Goal: Check status: Check status

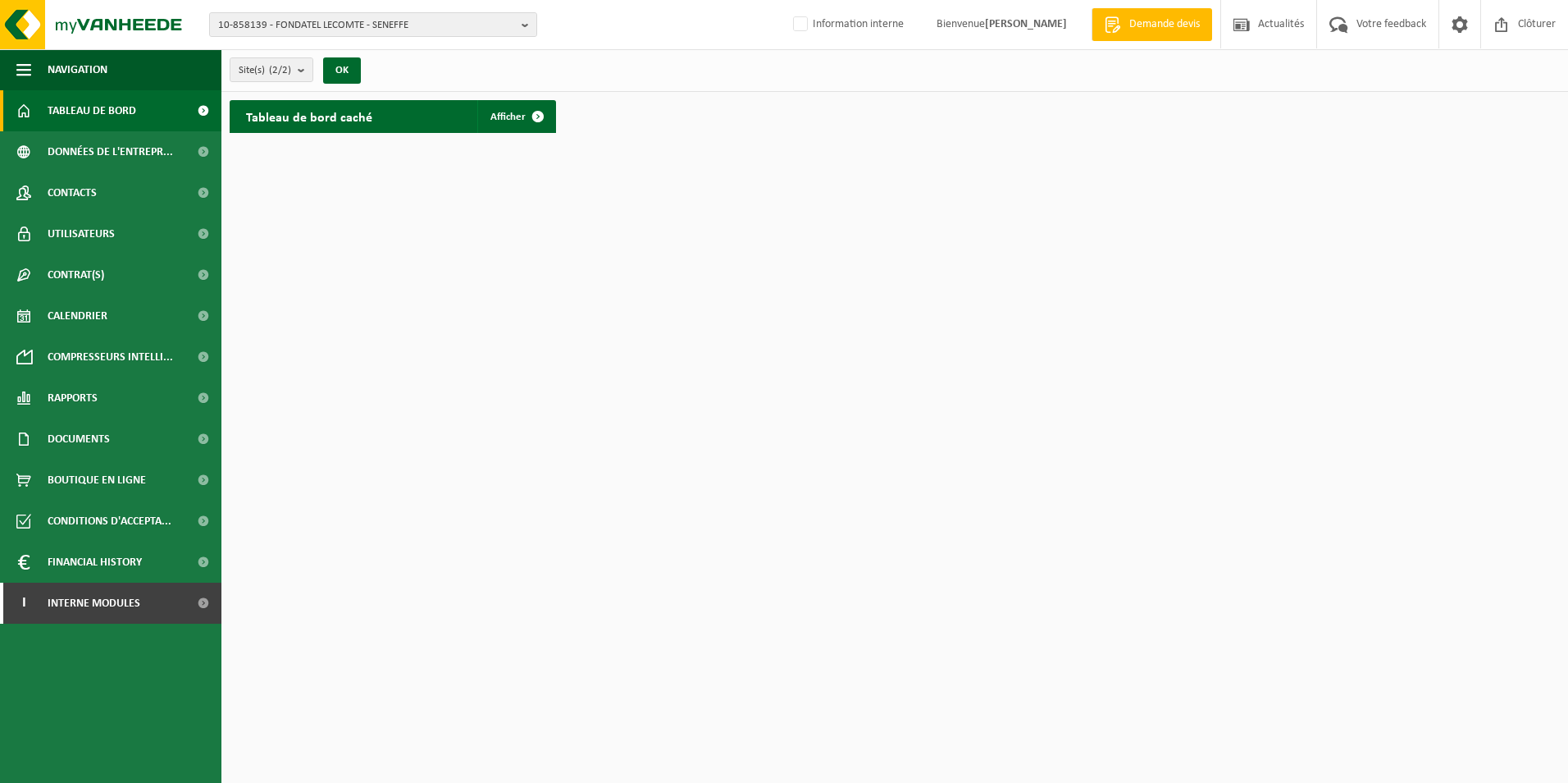
click at [138, 111] on link "Tableau de bord" at bounding box center [111, 111] width 221 height 41
click at [456, 31] on span "10-858139 - FONDATEL LECOMTE - SENEFFE" at bounding box center [366, 26] width 297 height 25
click at [297, 52] on input "gabriel techno" at bounding box center [373, 51] width 320 height 21
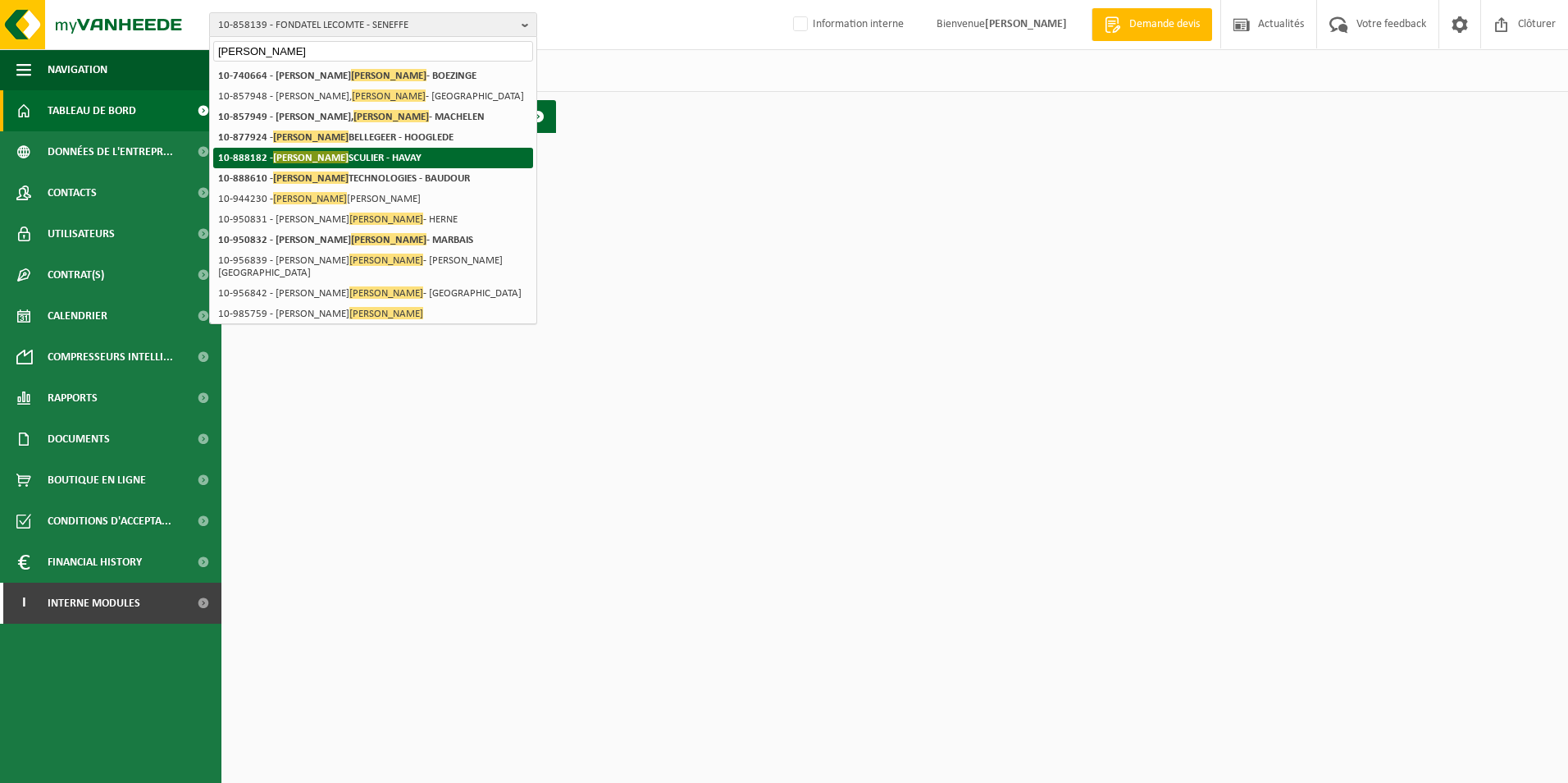
type input "gabriel"
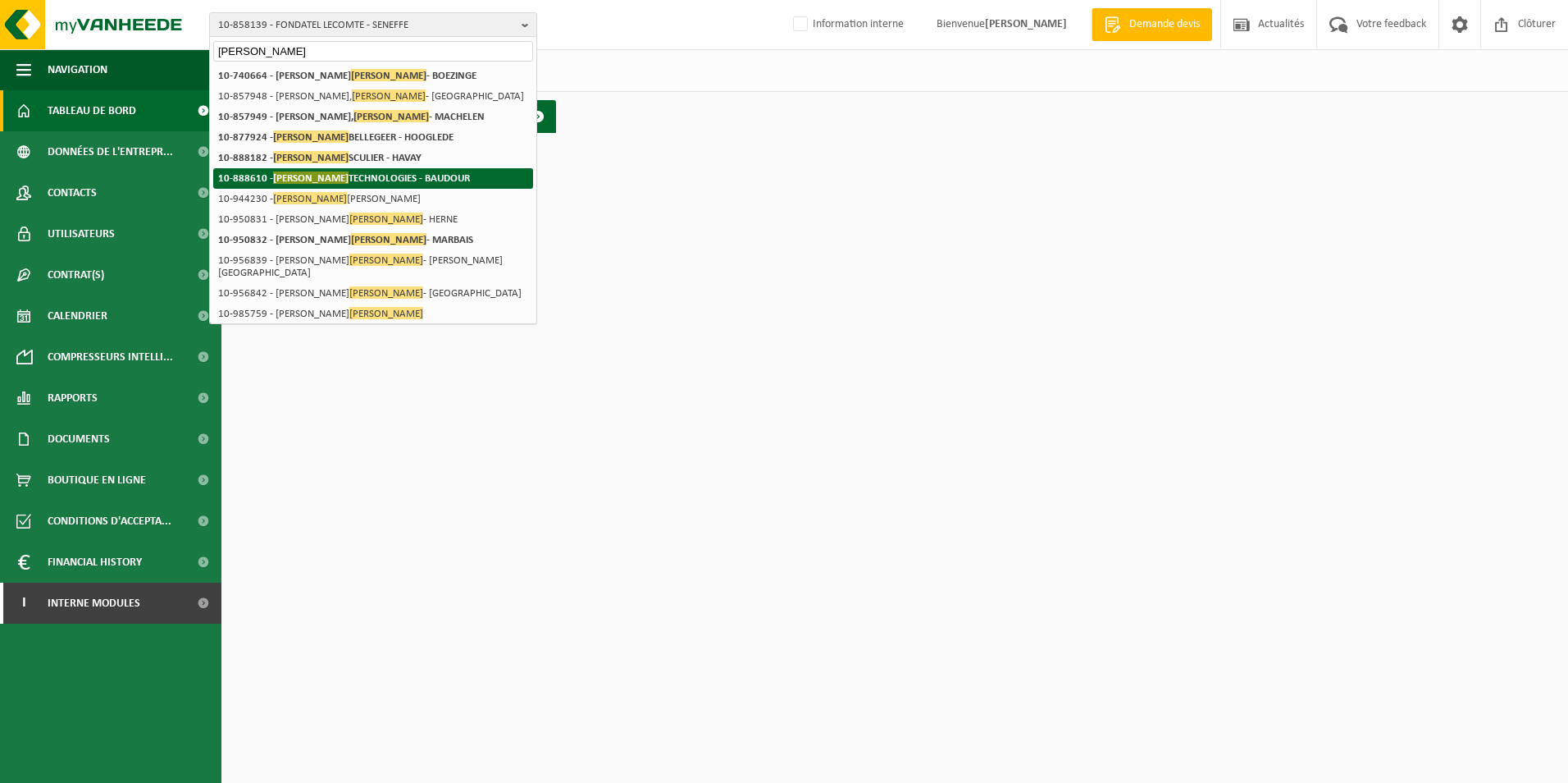
click at [387, 169] on li "10-888610 - GABRIEL TECHNOLOGIES - BAUDOUR" at bounding box center [373, 178] width 320 height 21
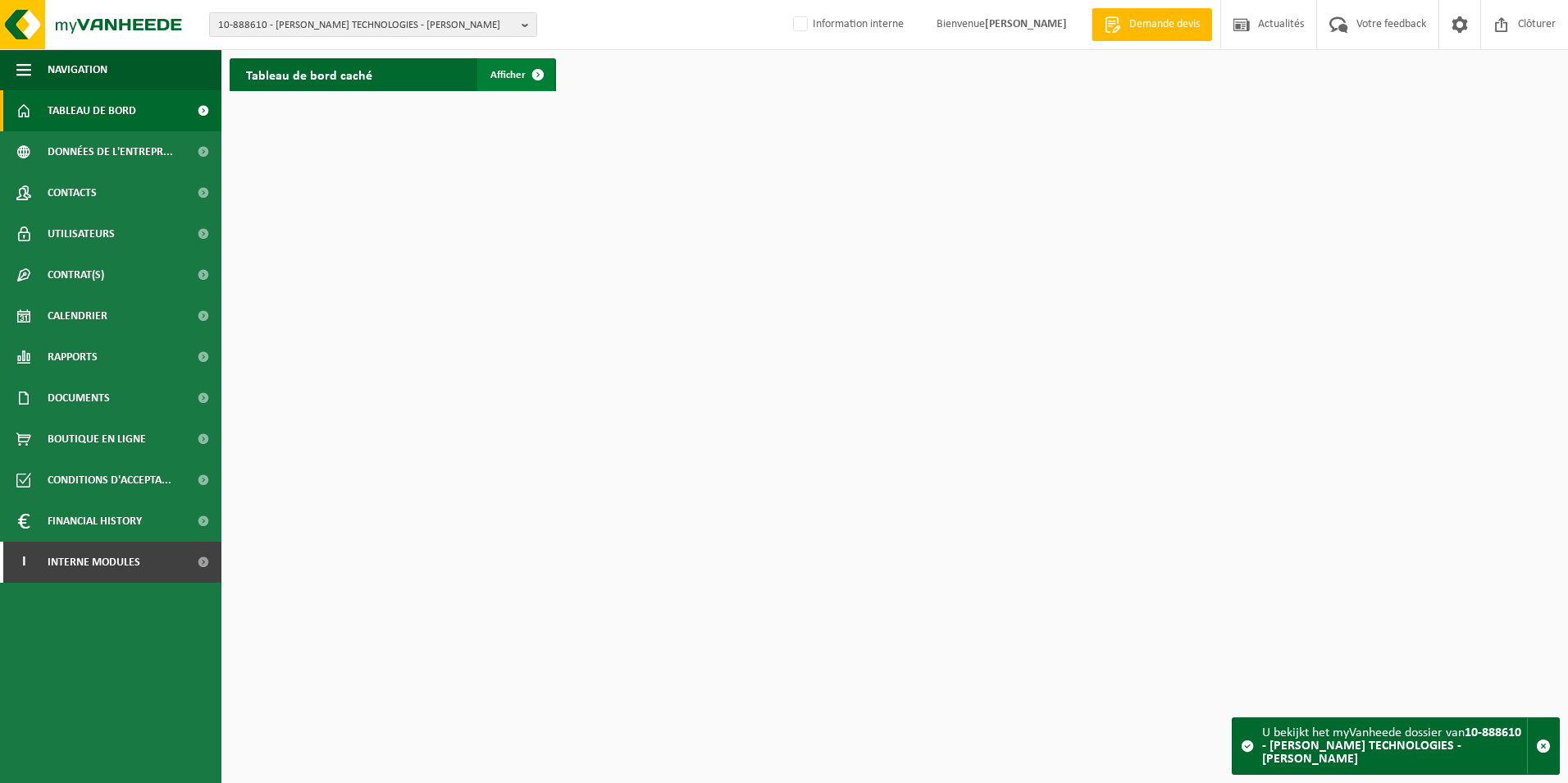
click at [483, 66] on link "Afficher" at bounding box center [515, 74] width 77 height 33
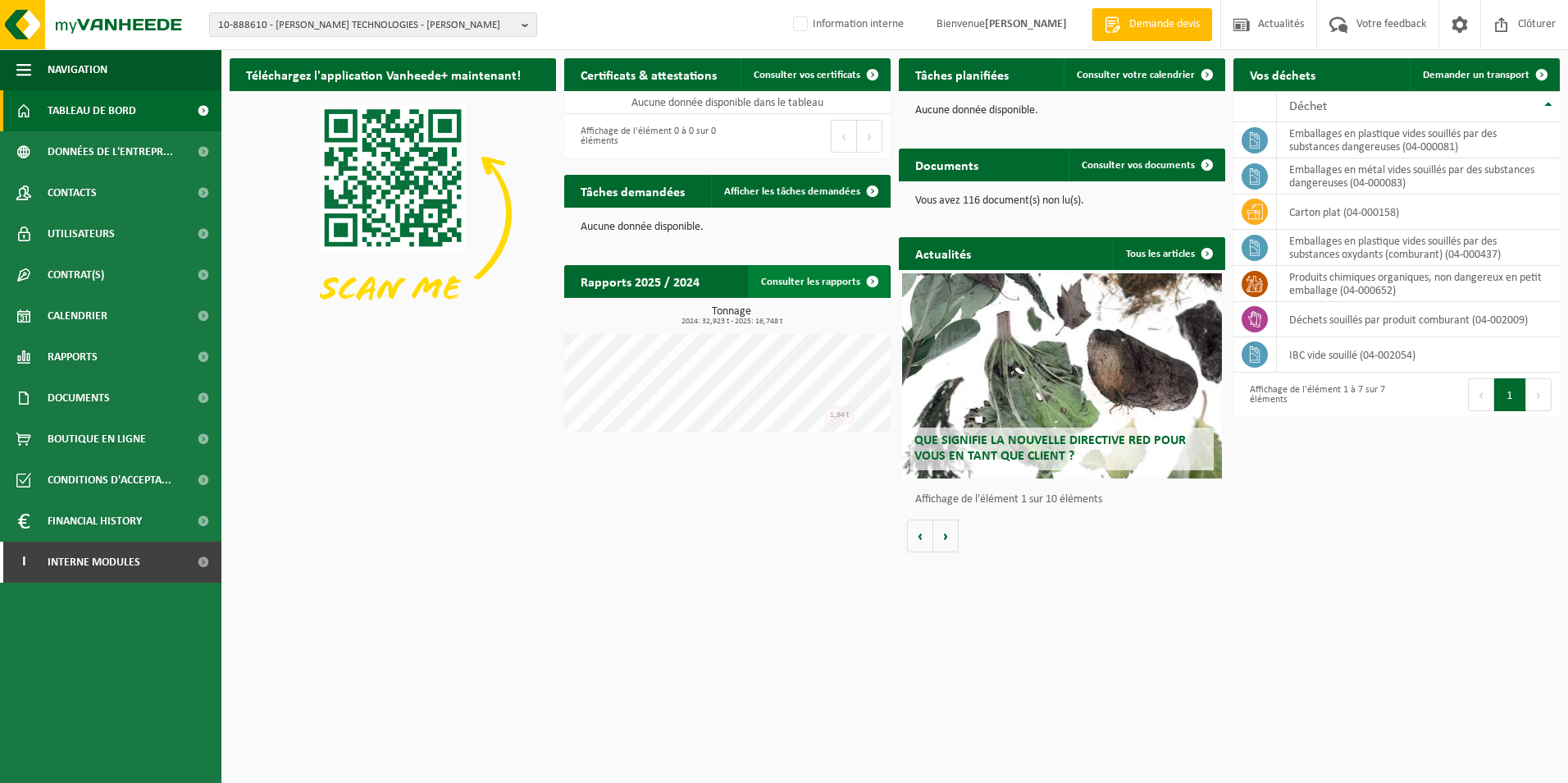
click at [816, 282] on link "Consulter les rapports" at bounding box center [818, 281] width 141 height 33
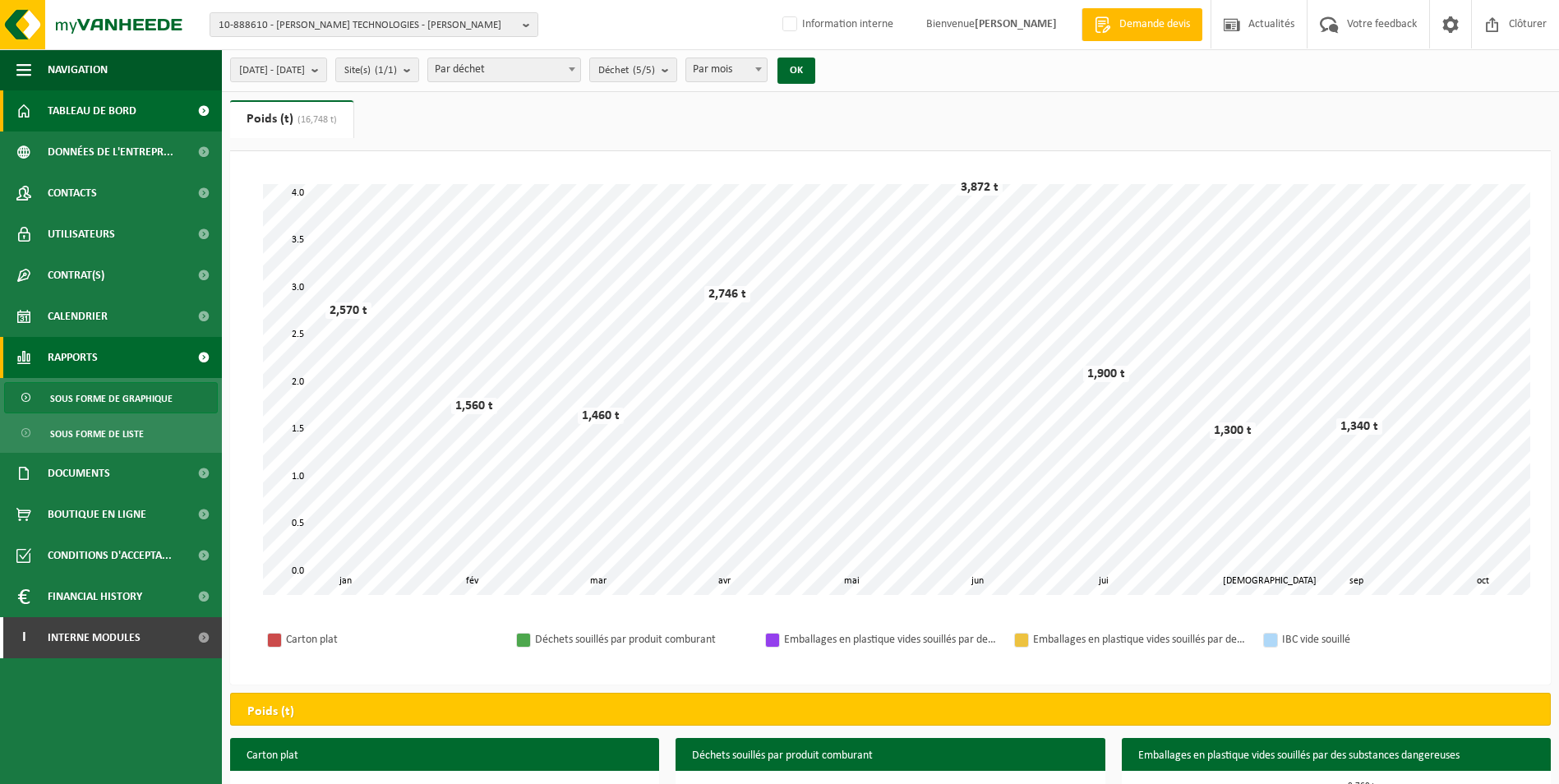
click at [118, 98] on span "Tableau de bord" at bounding box center [91, 111] width 88 height 41
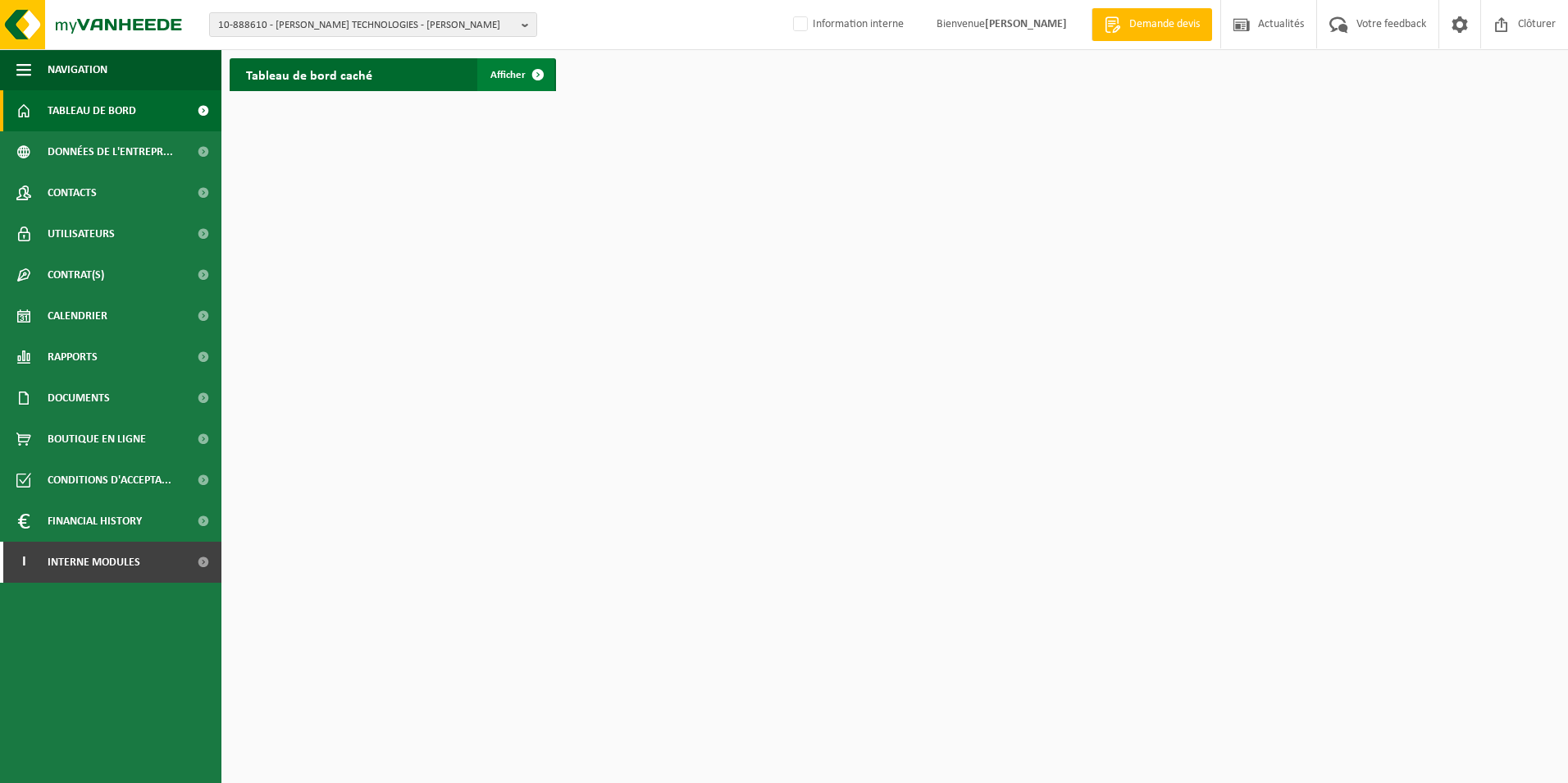
click at [490, 75] on span "Afficher" at bounding box center [508, 75] width 36 height 11
